Goal: Book appointment/travel/reservation

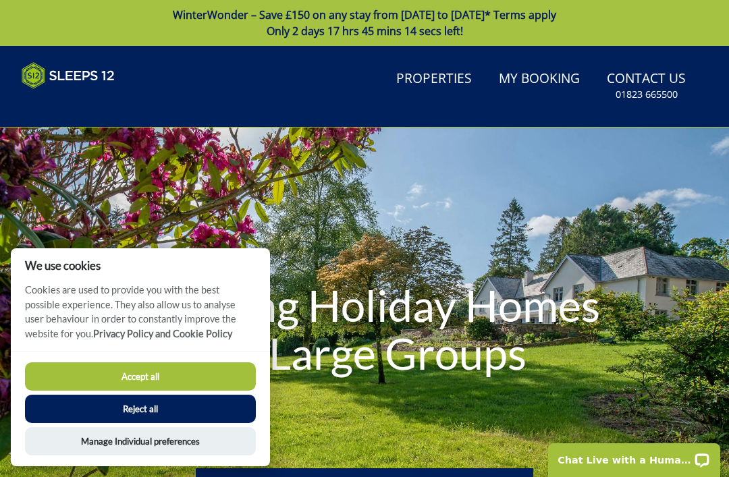
click at [106, 410] on button "Reject all" at bounding box center [140, 409] width 231 height 28
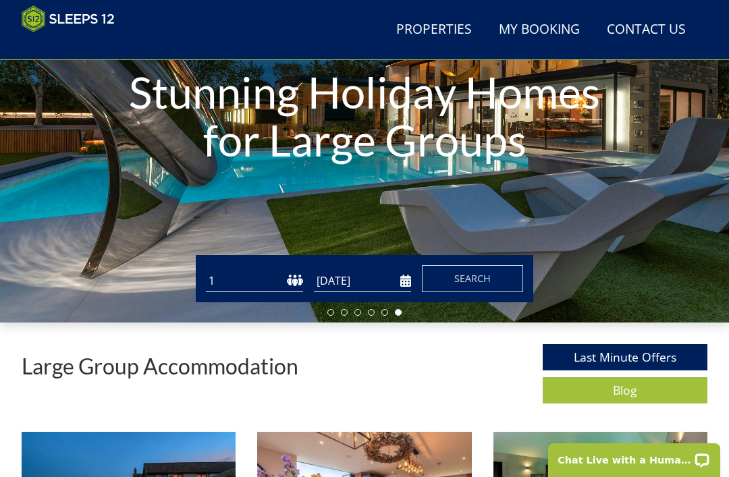
scroll to position [190, 0]
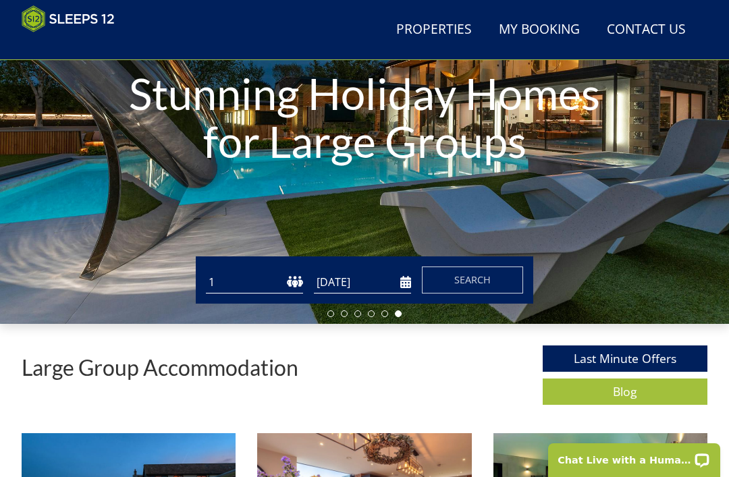
click at [272, 290] on select "1 2 3 4 5 6 7 8 9 10 11 12 13 14 15 16 17 18 19 20 21 22 23 24 25 26 27 28 29 3…" at bounding box center [254, 282] width 97 height 22
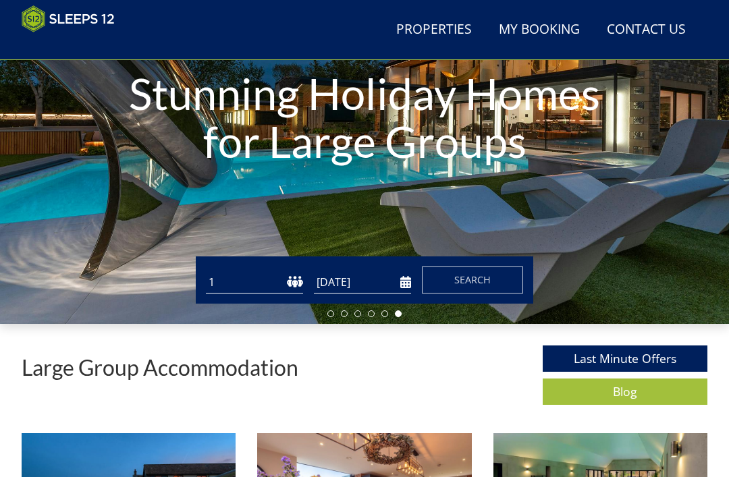
select select "14"
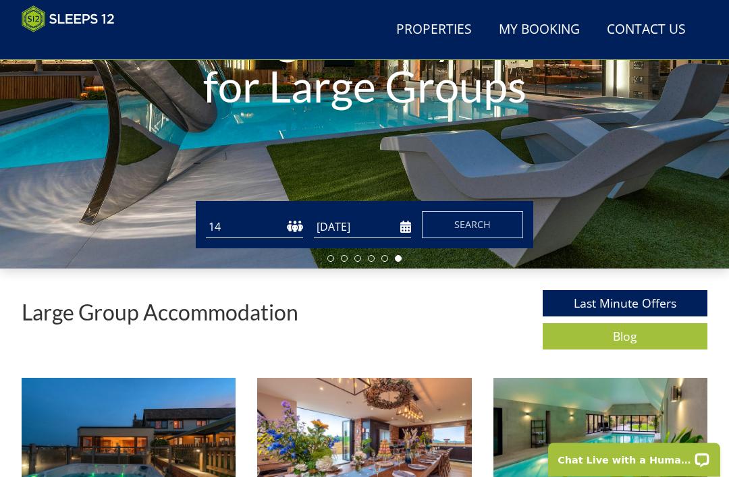
scroll to position [246, 0]
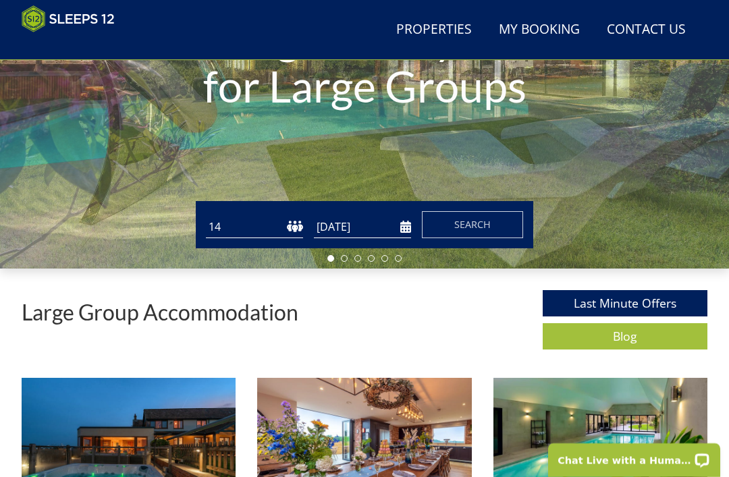
click at [346, 225] on input "[DATE]" at bounding box center [362, 227] width 97 height 22
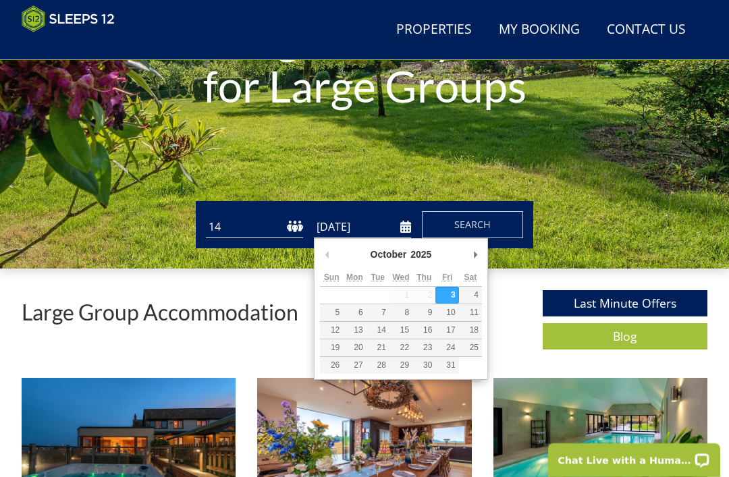
scroll to position [245, 0]
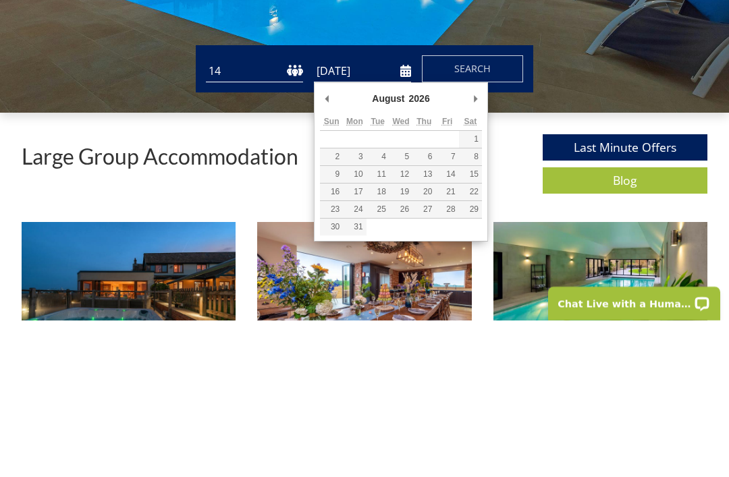
type input "[DATE]"
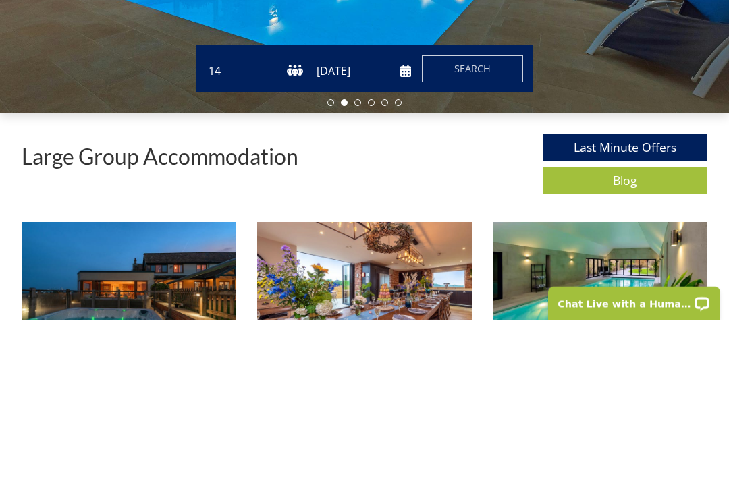
scroll to position [402, 0]
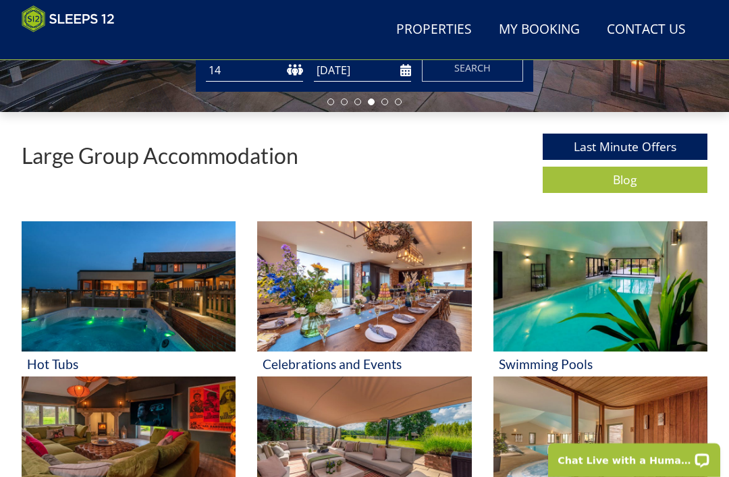
click at [404, 72] on input "[DATE]" at bounding box center [362, 70] width 97 height 22
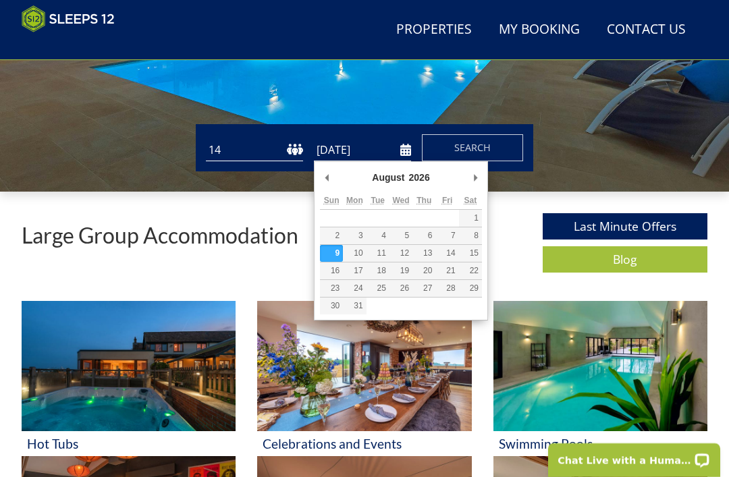
scroll to position [321, 0]
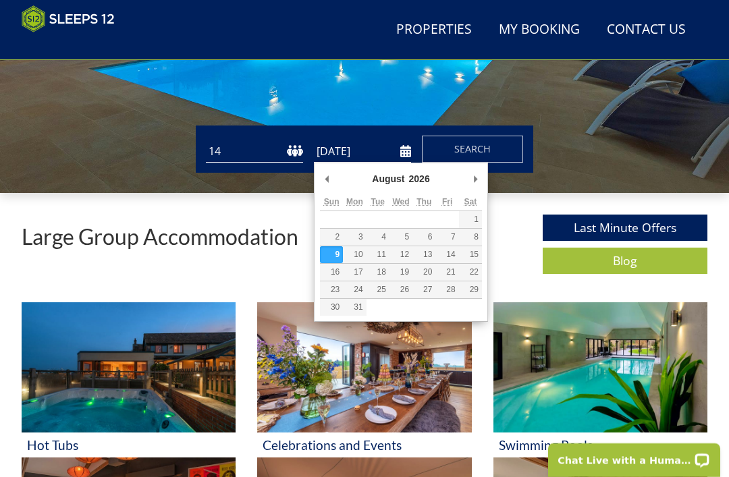
click at [464, 143] on span "Search" at bounding box center [472, 148] width 36 height 13
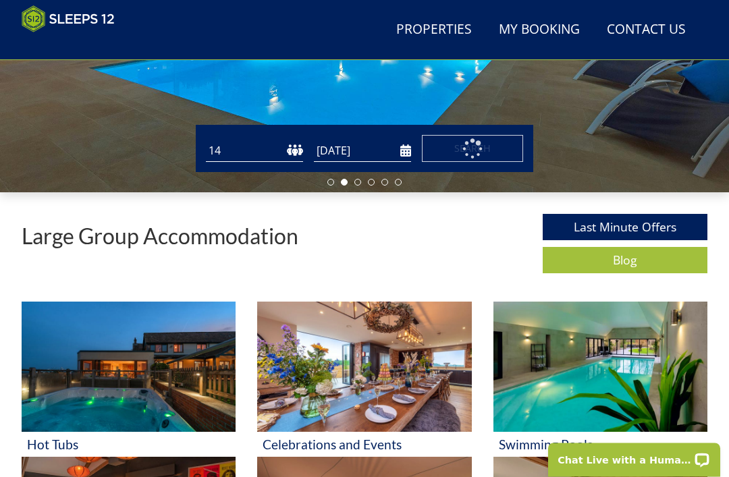
scroll to position [322, 0]
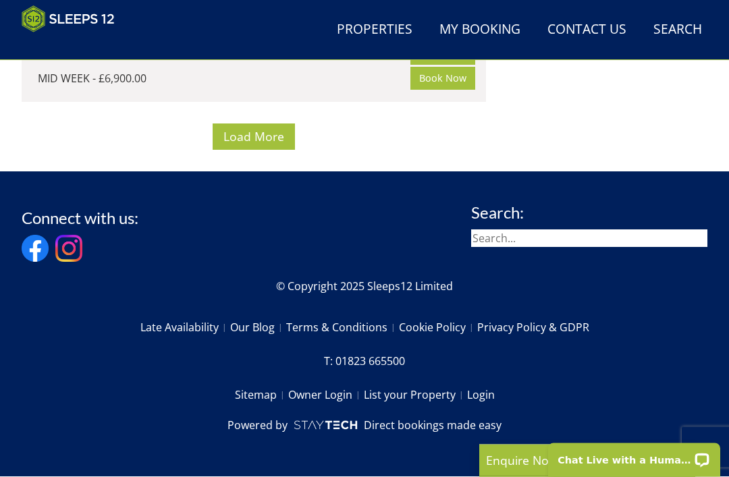
scroll to position [13574, 0]
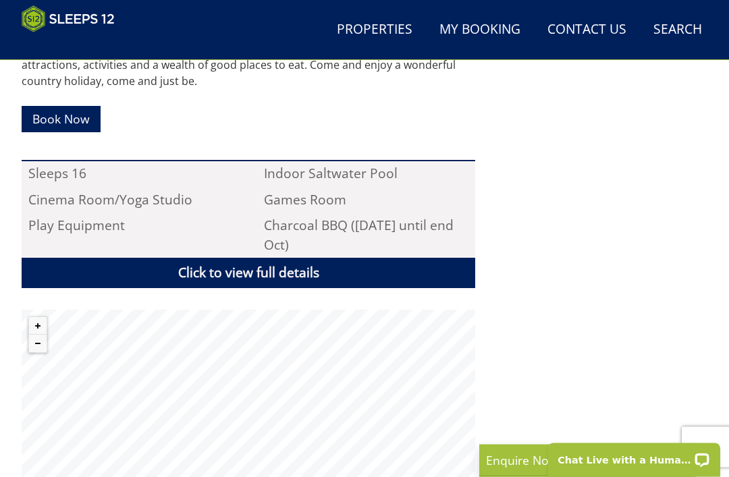
scroll to position [845, 0]
